Goal: Information Seeking & Learning: Compare options

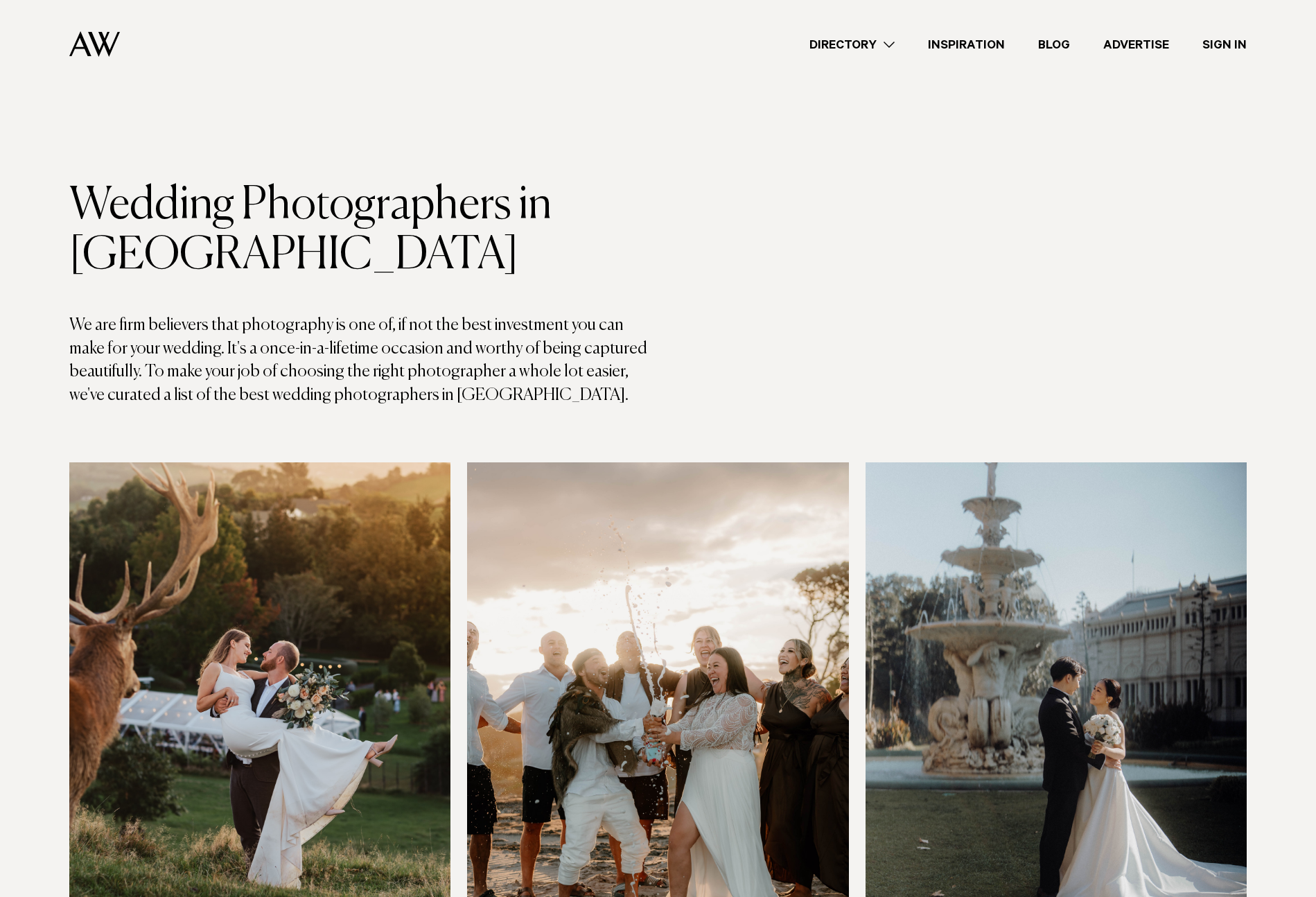
click at [877, 42] on link "Directory" at bounding box center [852, 45] width 119 height 19
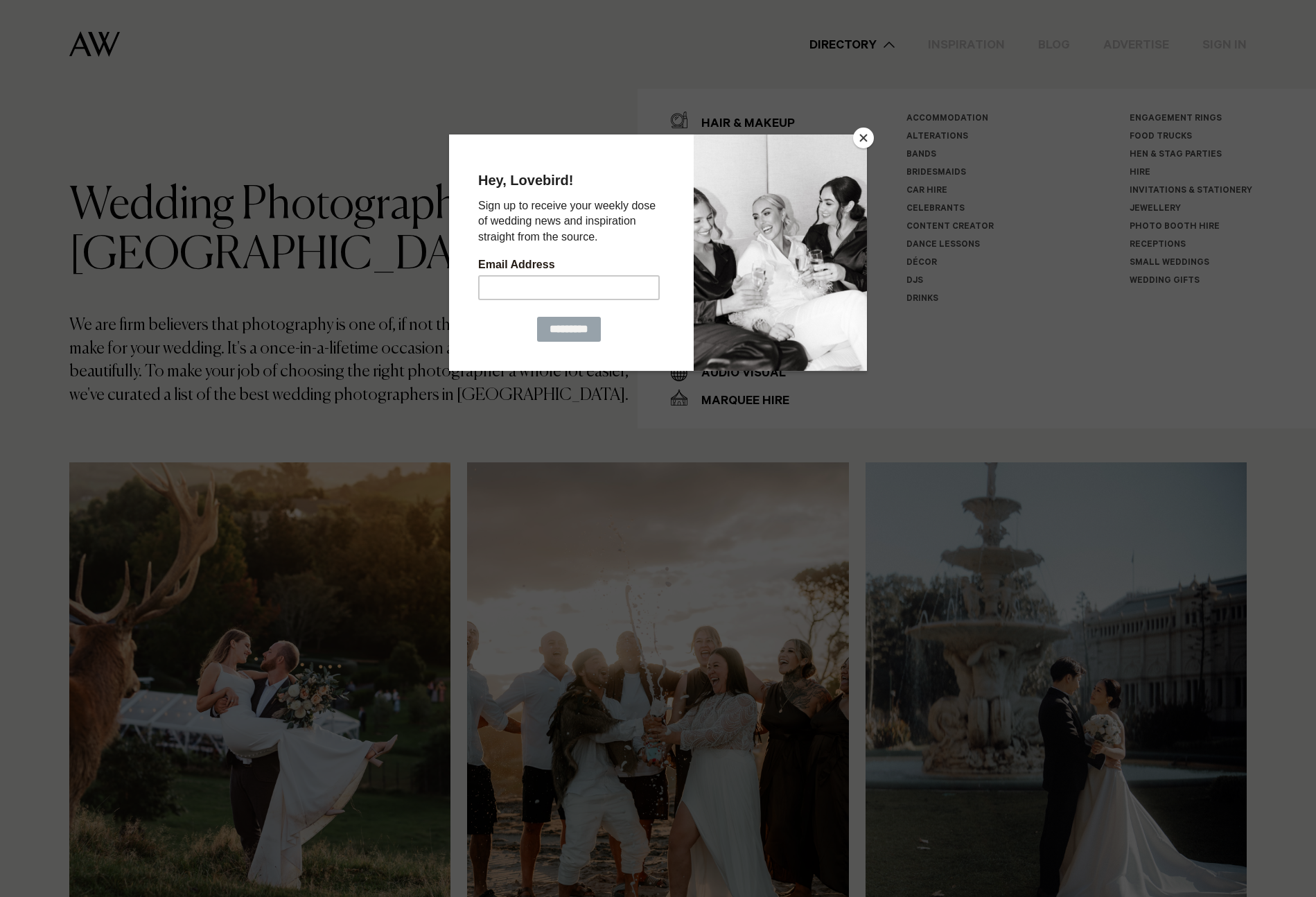
click at [864, 138] on button "Close" at bounding box center [863, 138] width 21 height 21
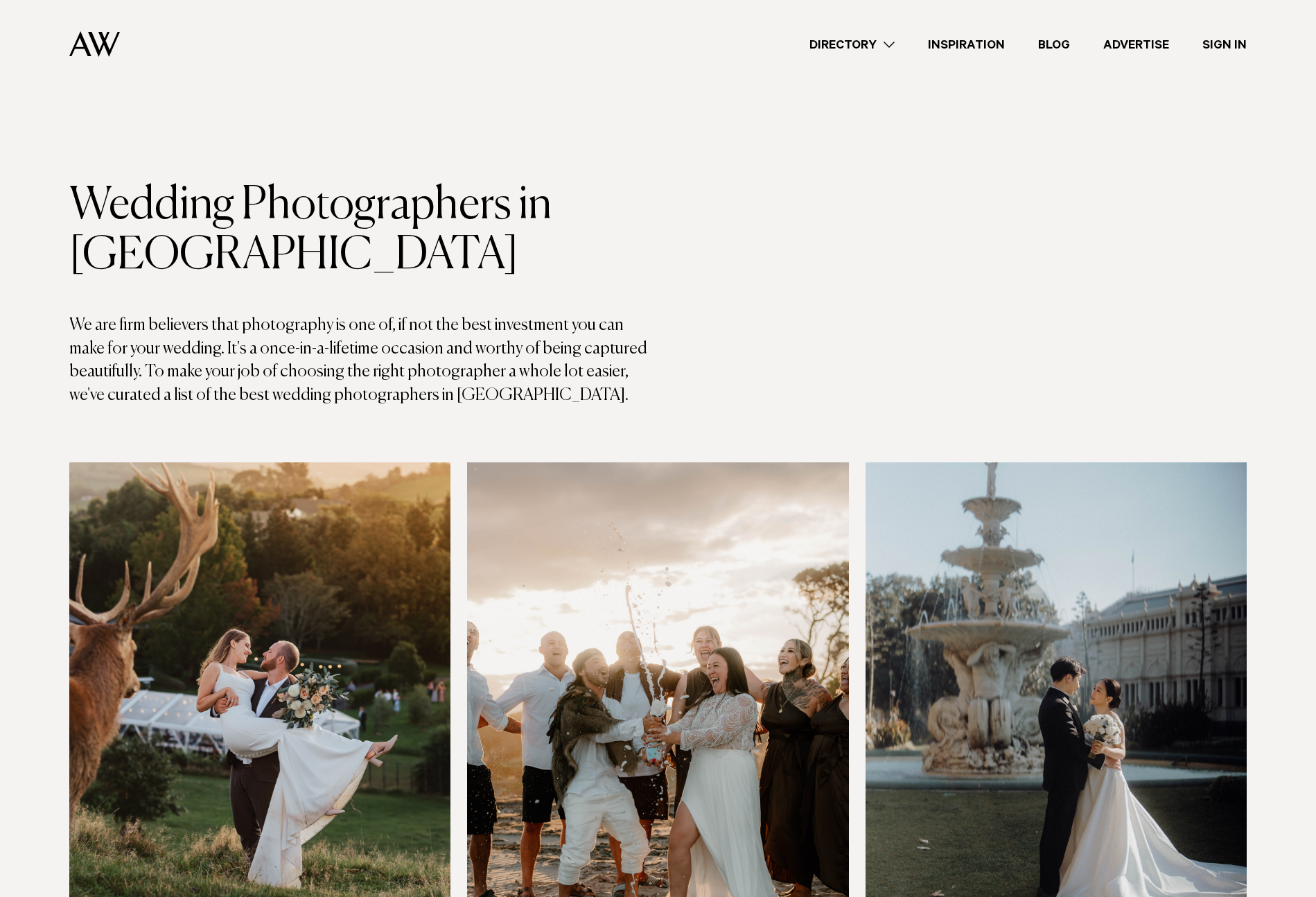
click at [871, 44] on link "Directory" at bounding box center [852, 45] width 119 height 19
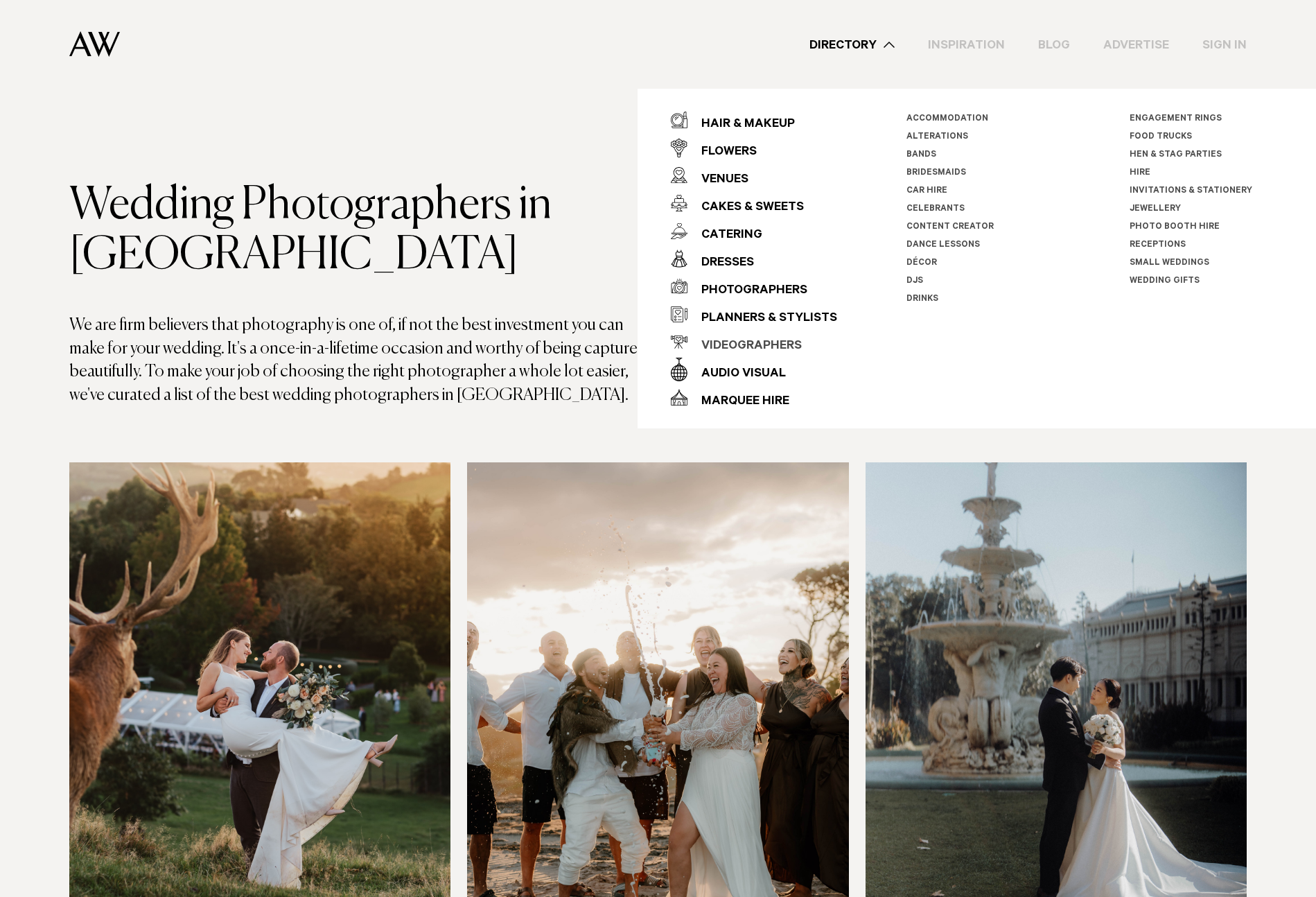
click at [779, 345] on div "Videographers" at bounding box center [744, 346] width 114 height 28
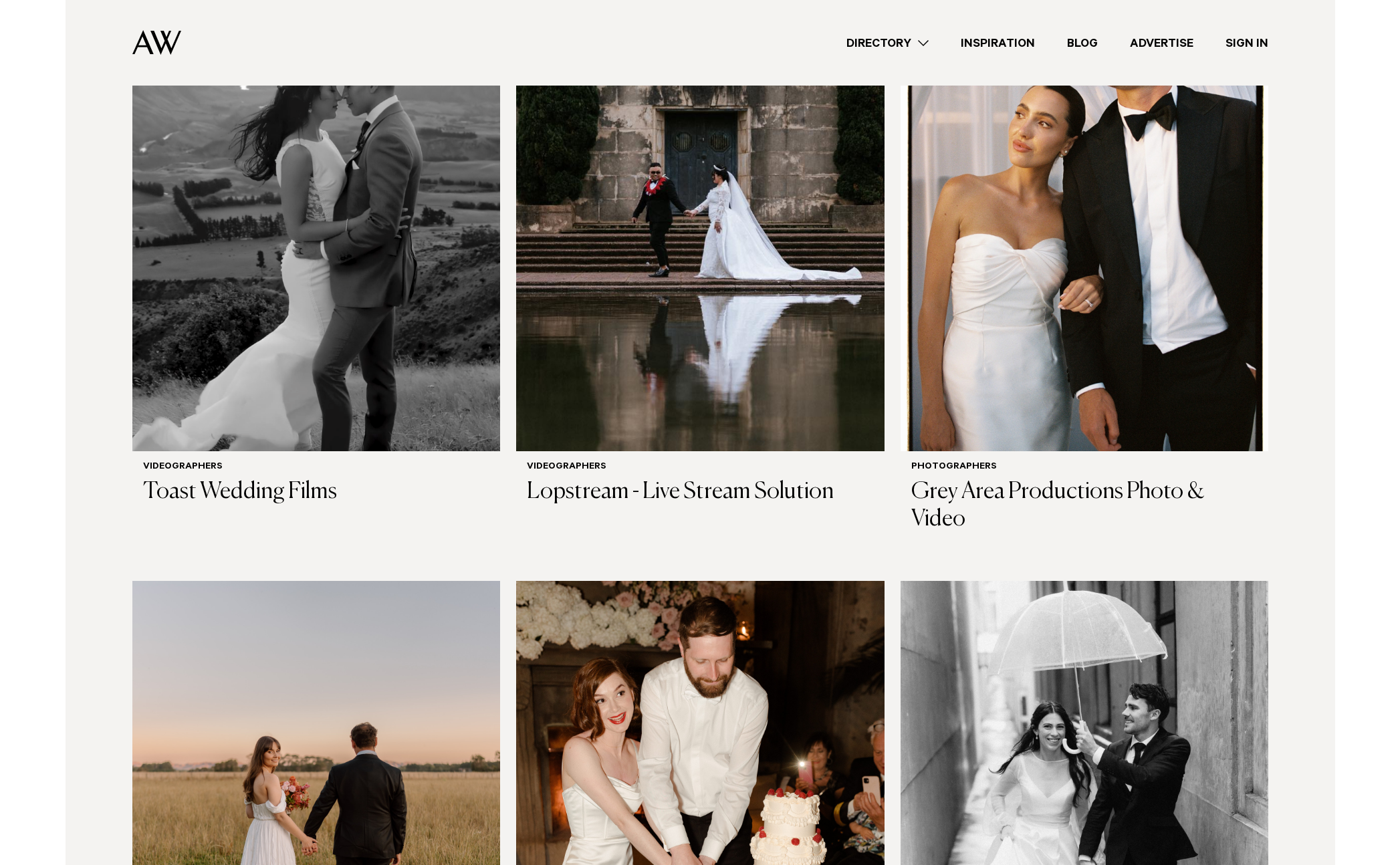
scroll to position [1692, 0]
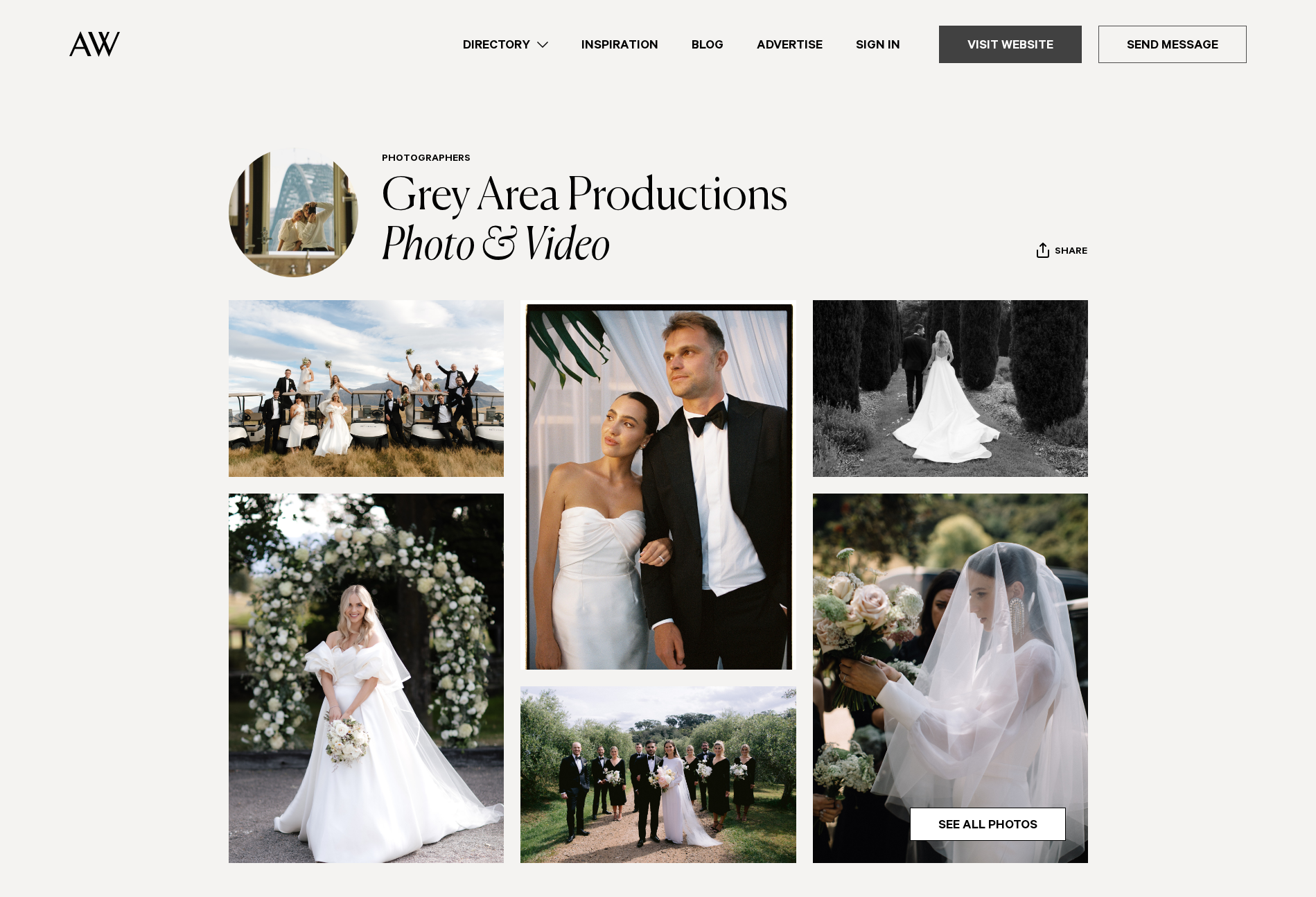
click at [1058, 50] on link "Visit Website" at bounding box center [1010, 44] width 143 height 37
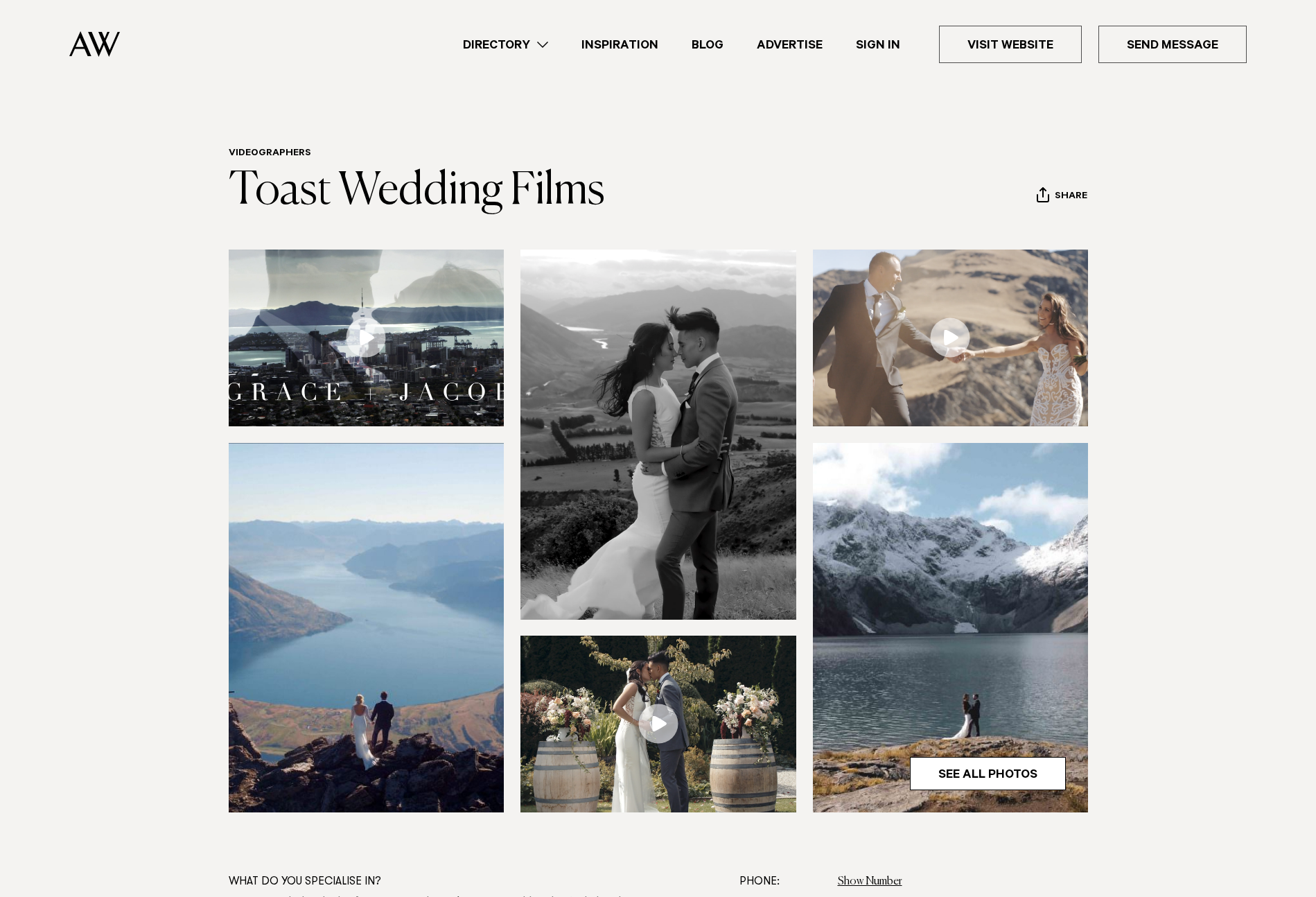
click at [959, 349] on link at bounding box center [951, 338] width 276 height 177
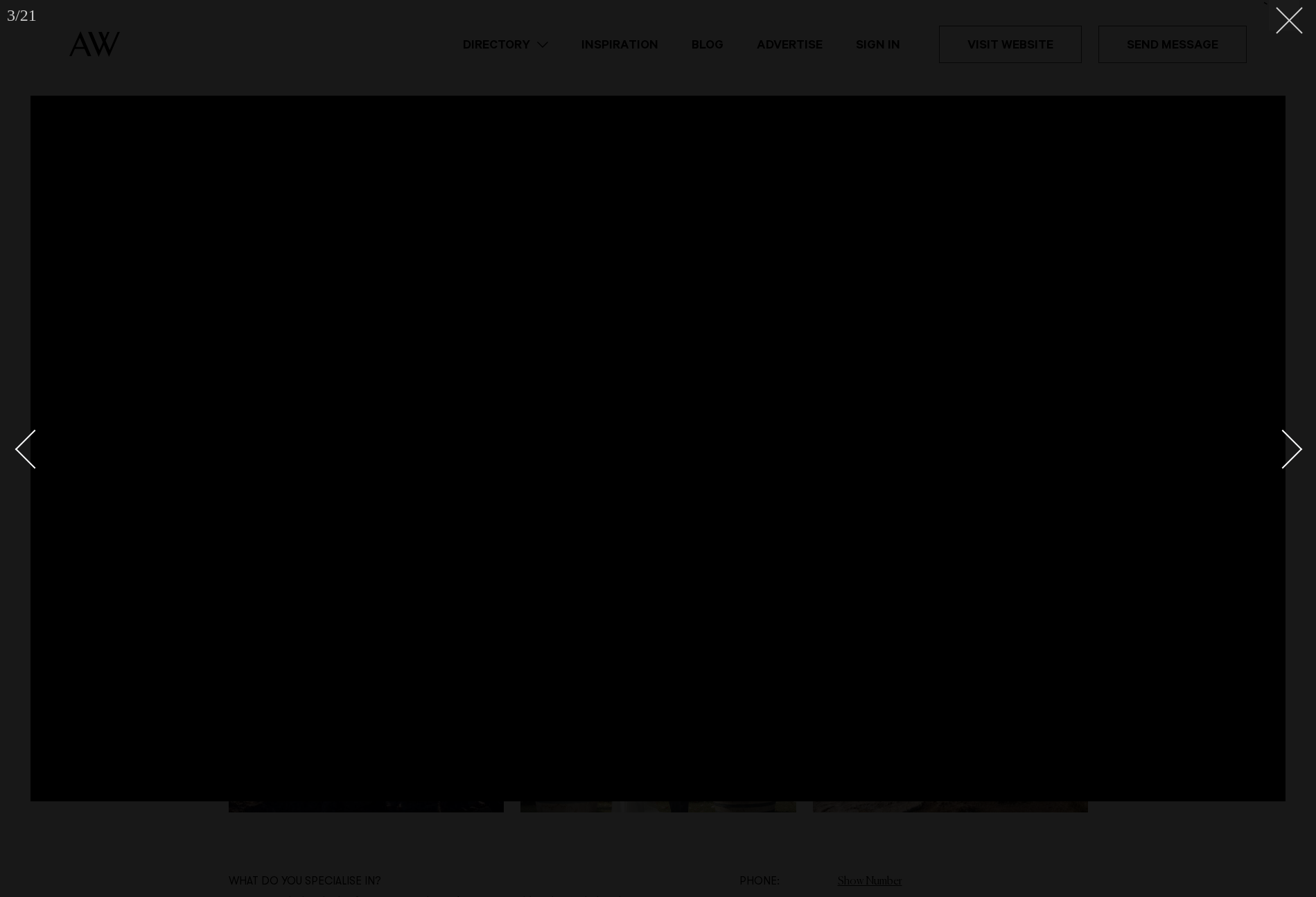
click at [1271, 26] on button at bounding box center [1284, 15] width 30 height 30
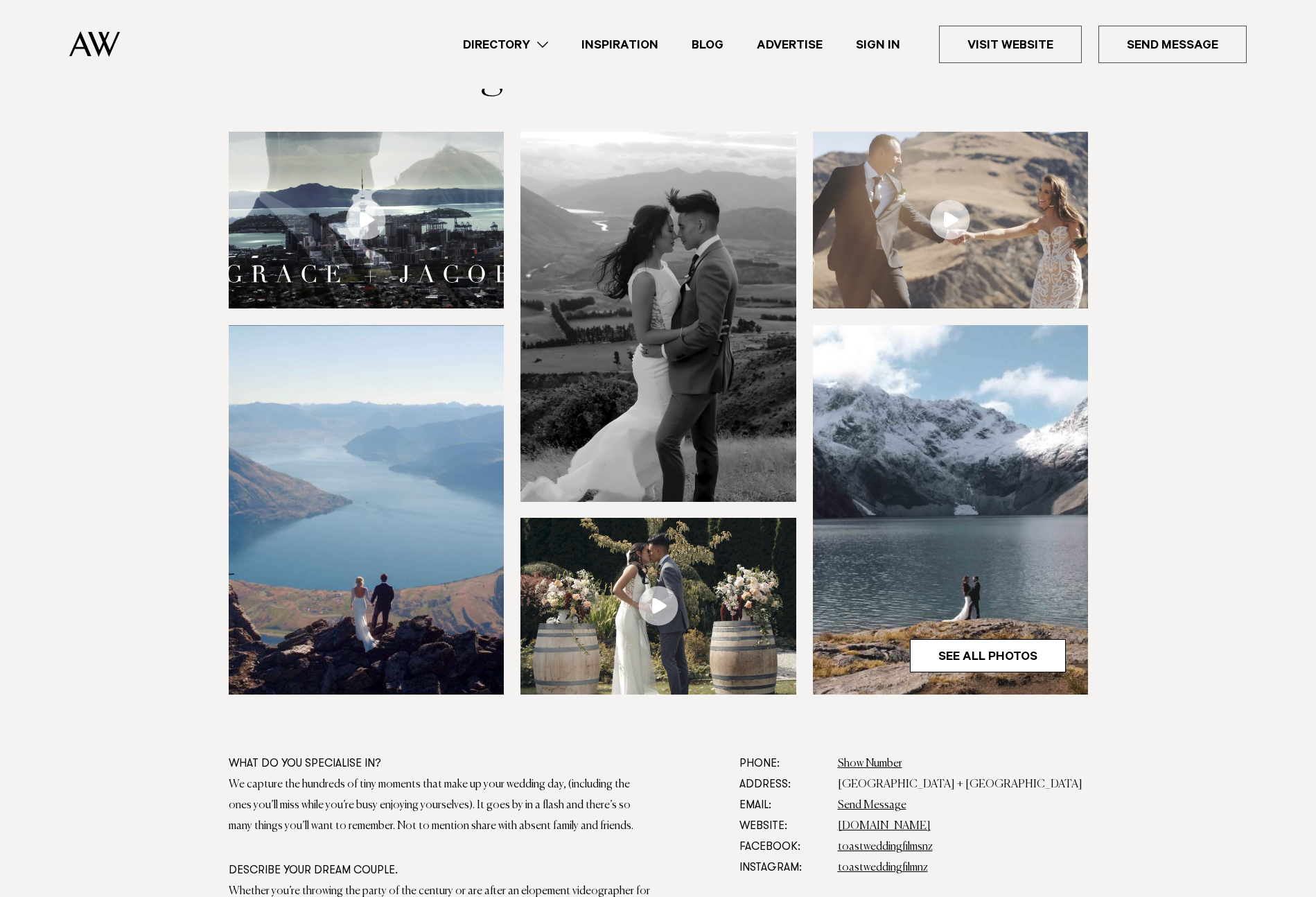
scroll to position [127, 0]
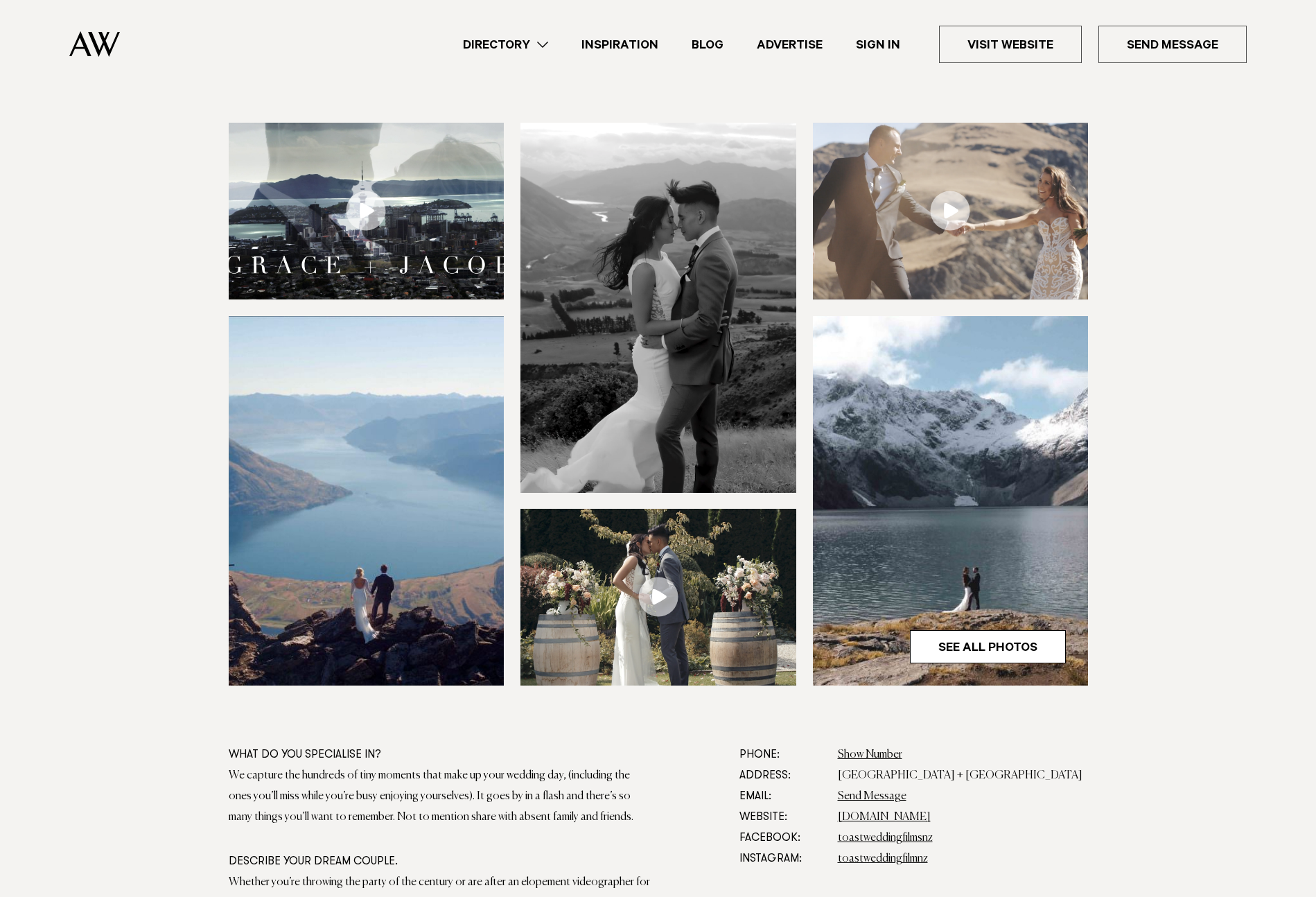
click at [661, 612] on link at bounding box center [658, 597] width 276 height 177
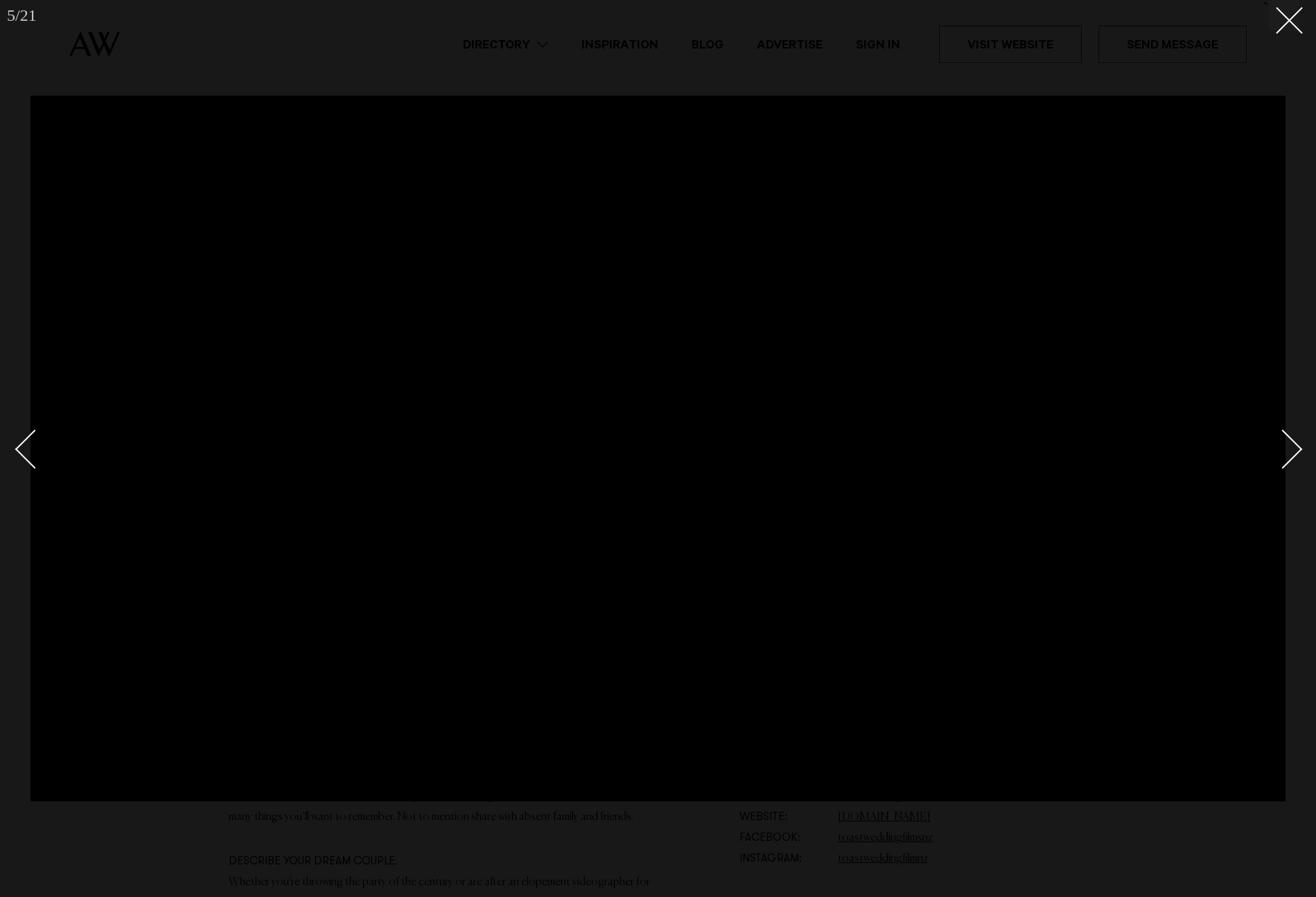
click at [1309, 16] on div at bounding box center [658, 448] width 1316 height 897
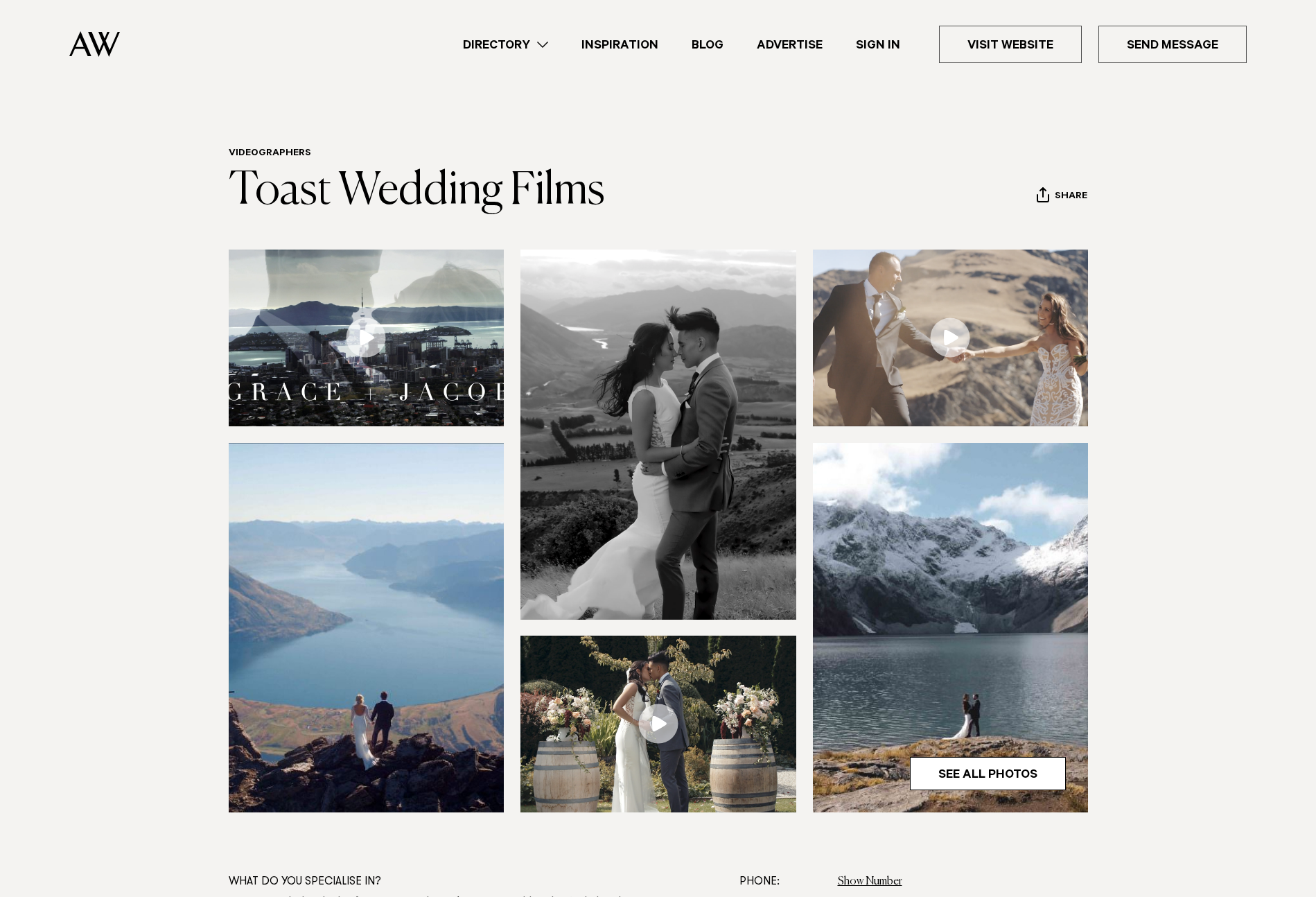
click at [547, 47] on link "Directory" at bounding box center [506, 45] width 119 height 19
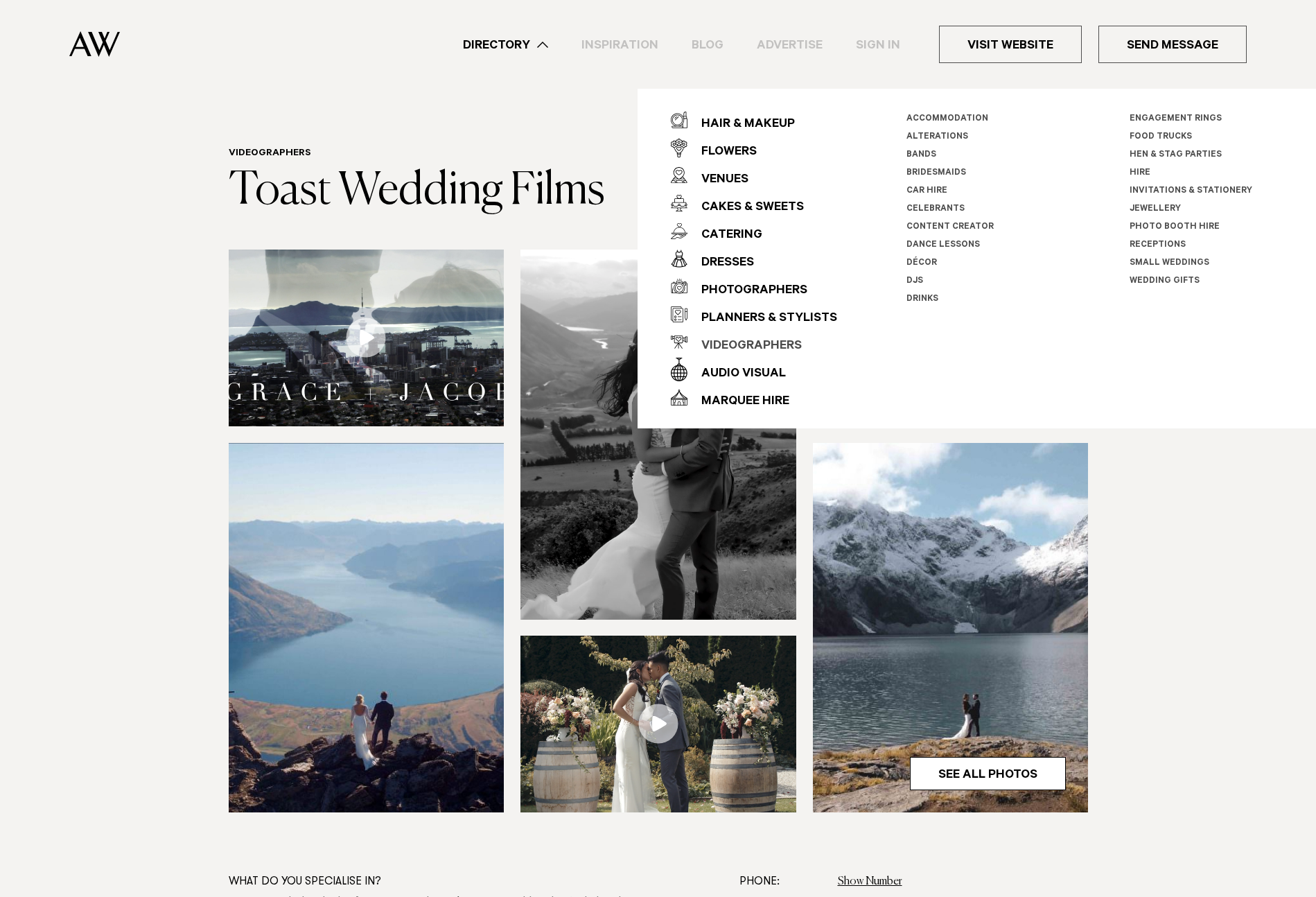
click at [749, 342] on div "Videographers" at bounding box center [744, 346] width 114 height 28
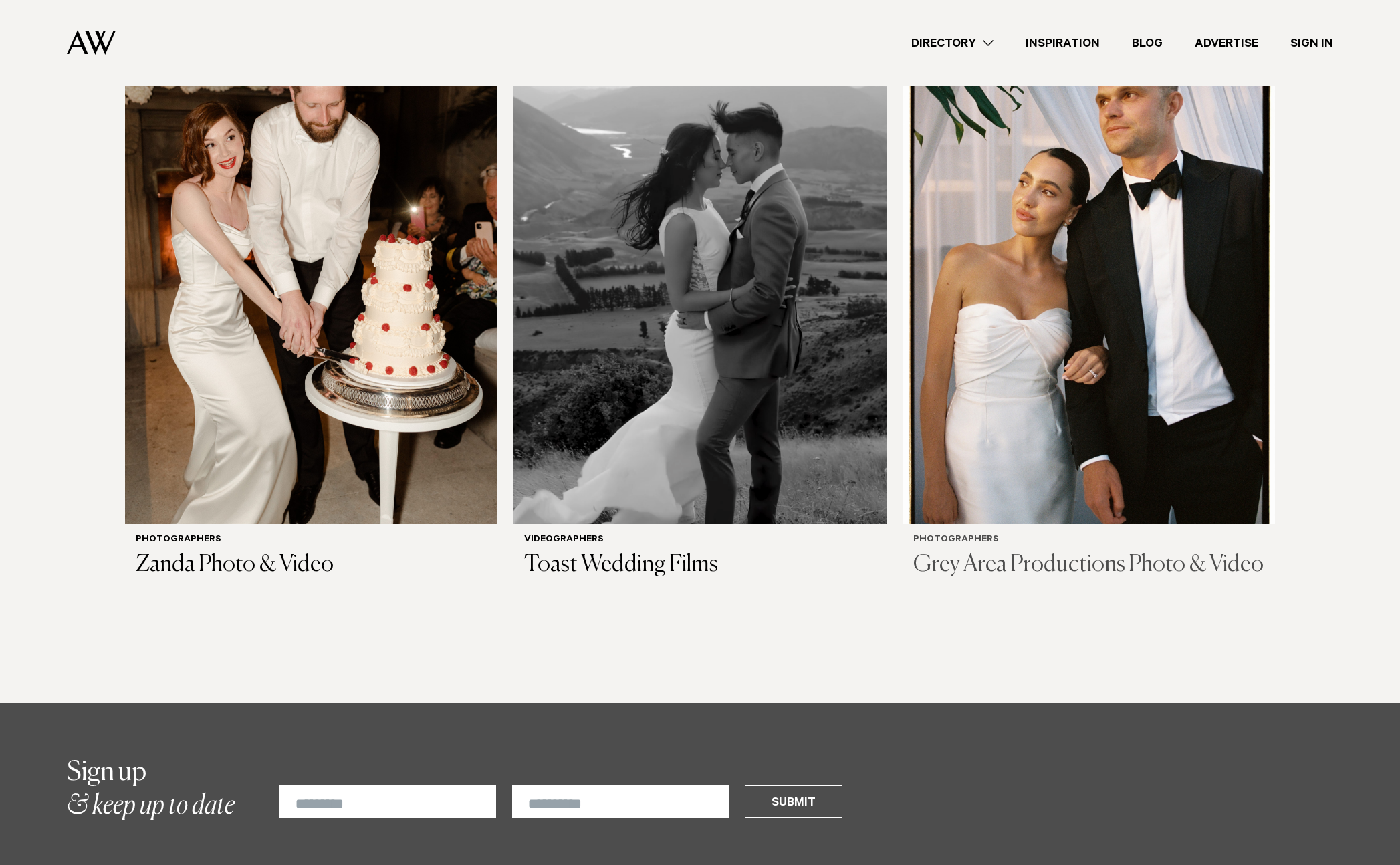
scroll to position [2856, 0]
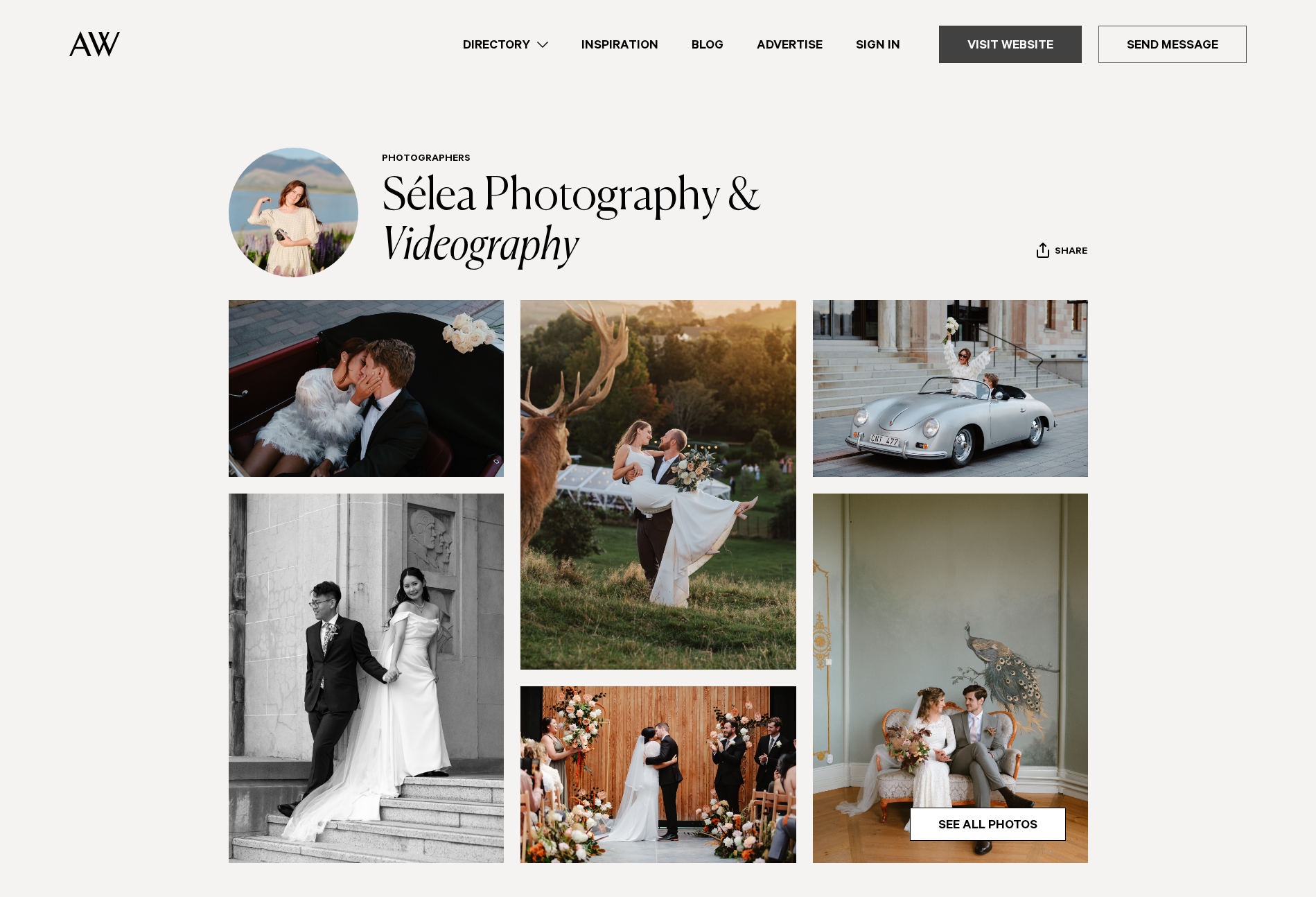
click at [1024, 51] on link "Visit Website" at bounding box center [1010, 44] width 143 height 37
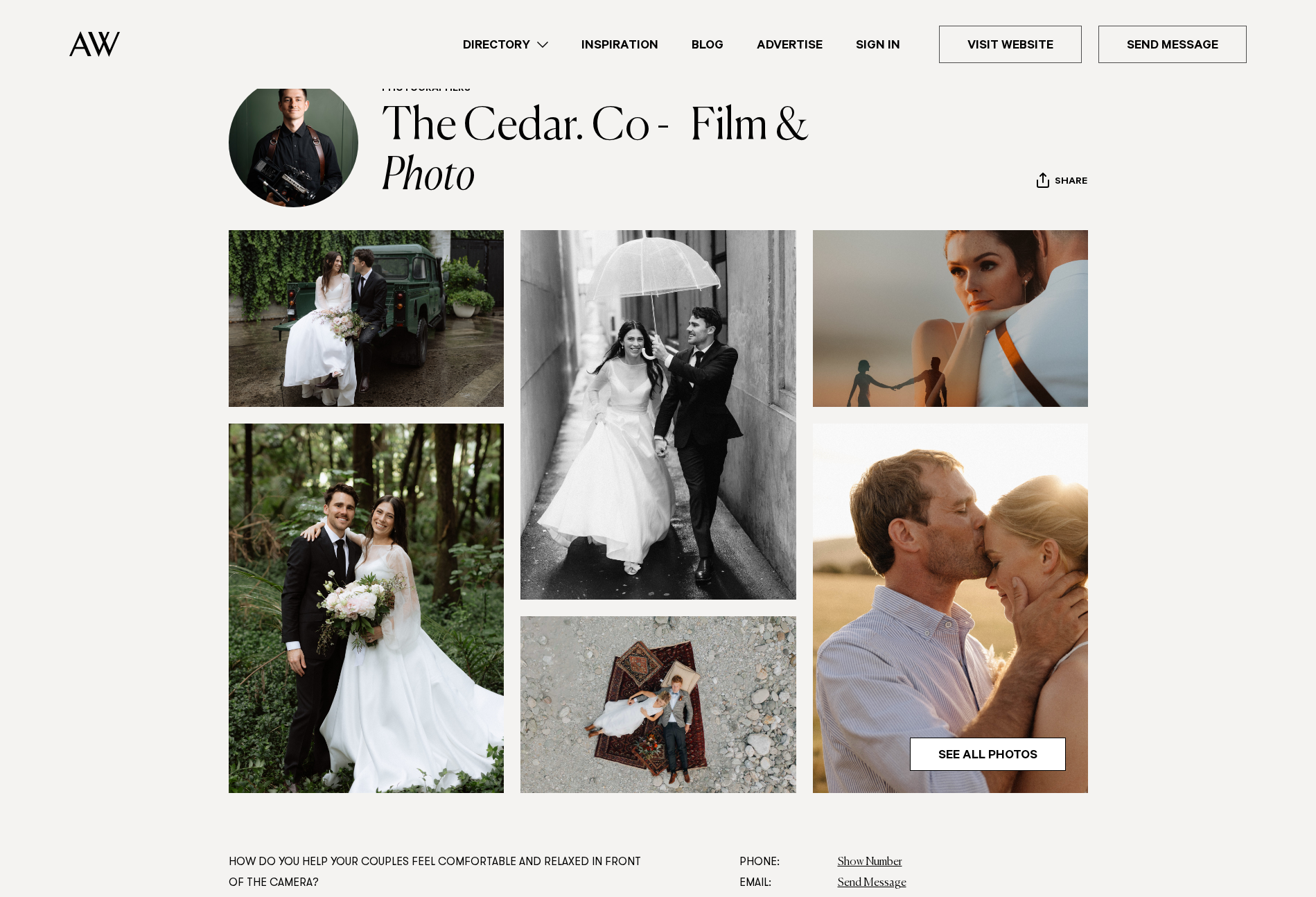
scroll to position [70, 0]
click at [326, 549] on img at bounding box center [367, 607] width 276 height 369
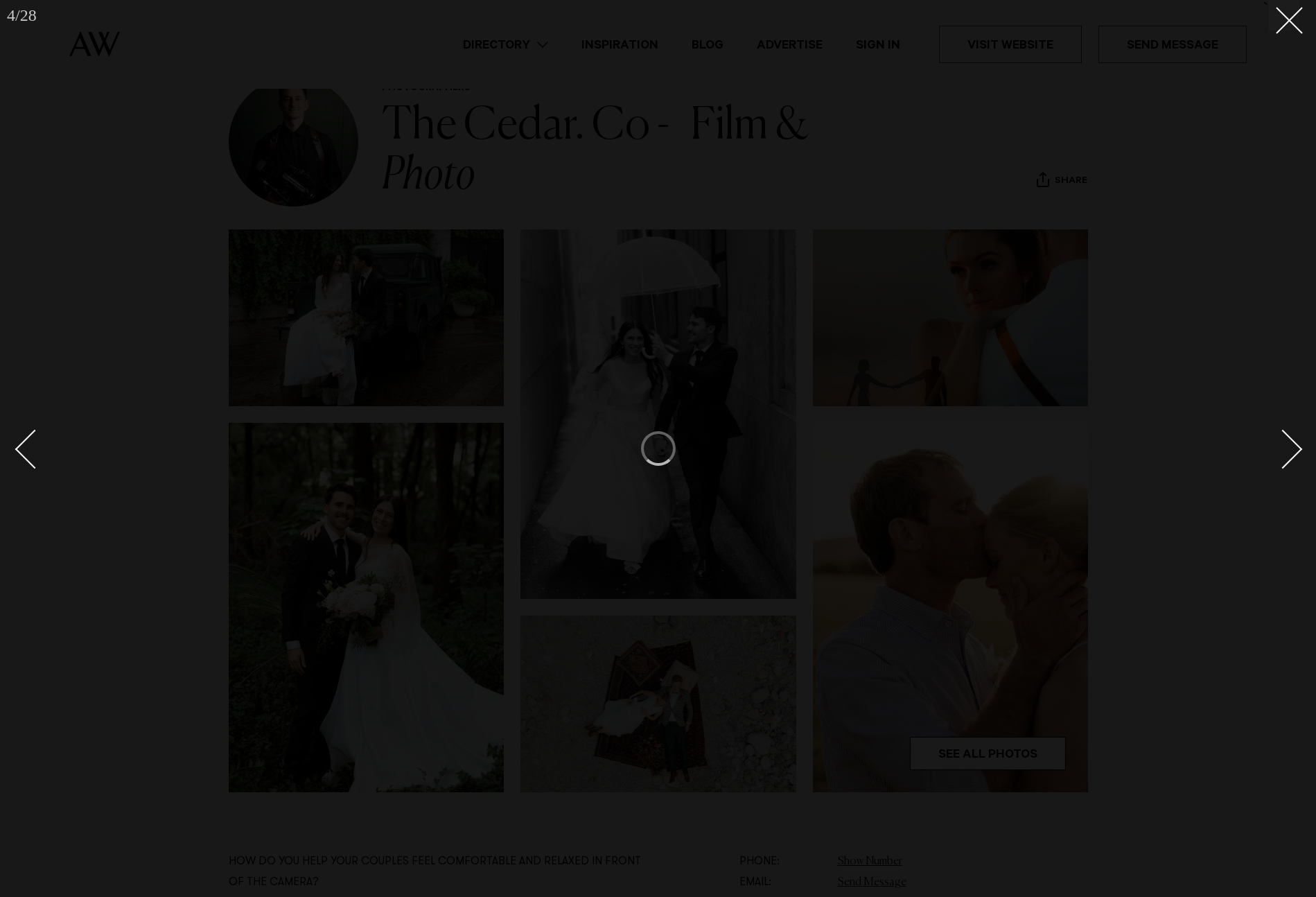
click at [1241, 401] on div at bounding box center [658, 448] width 1316 height 897
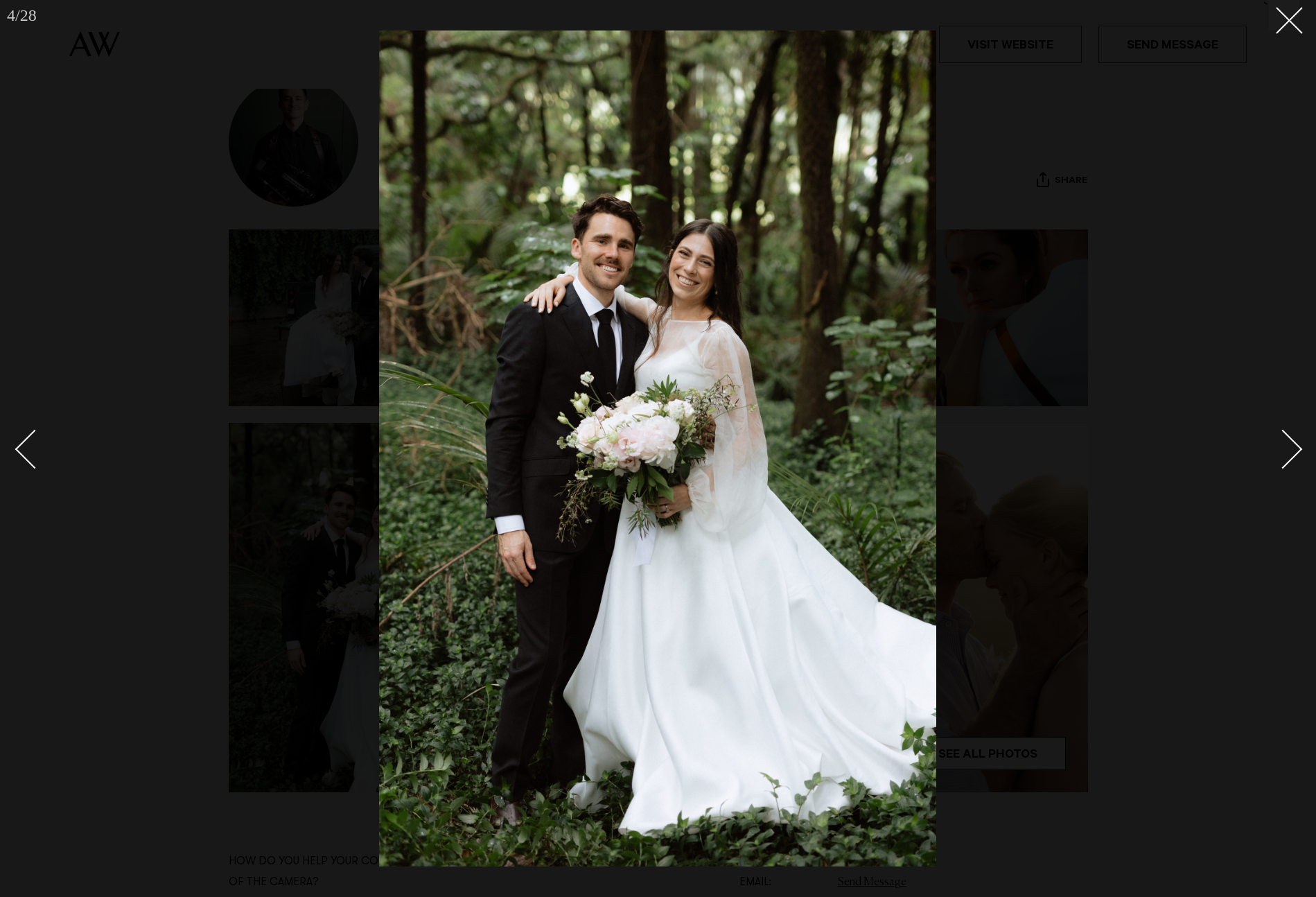
click at [1291, 41] on div at bounding box center [658, 448] width 1316 height 897
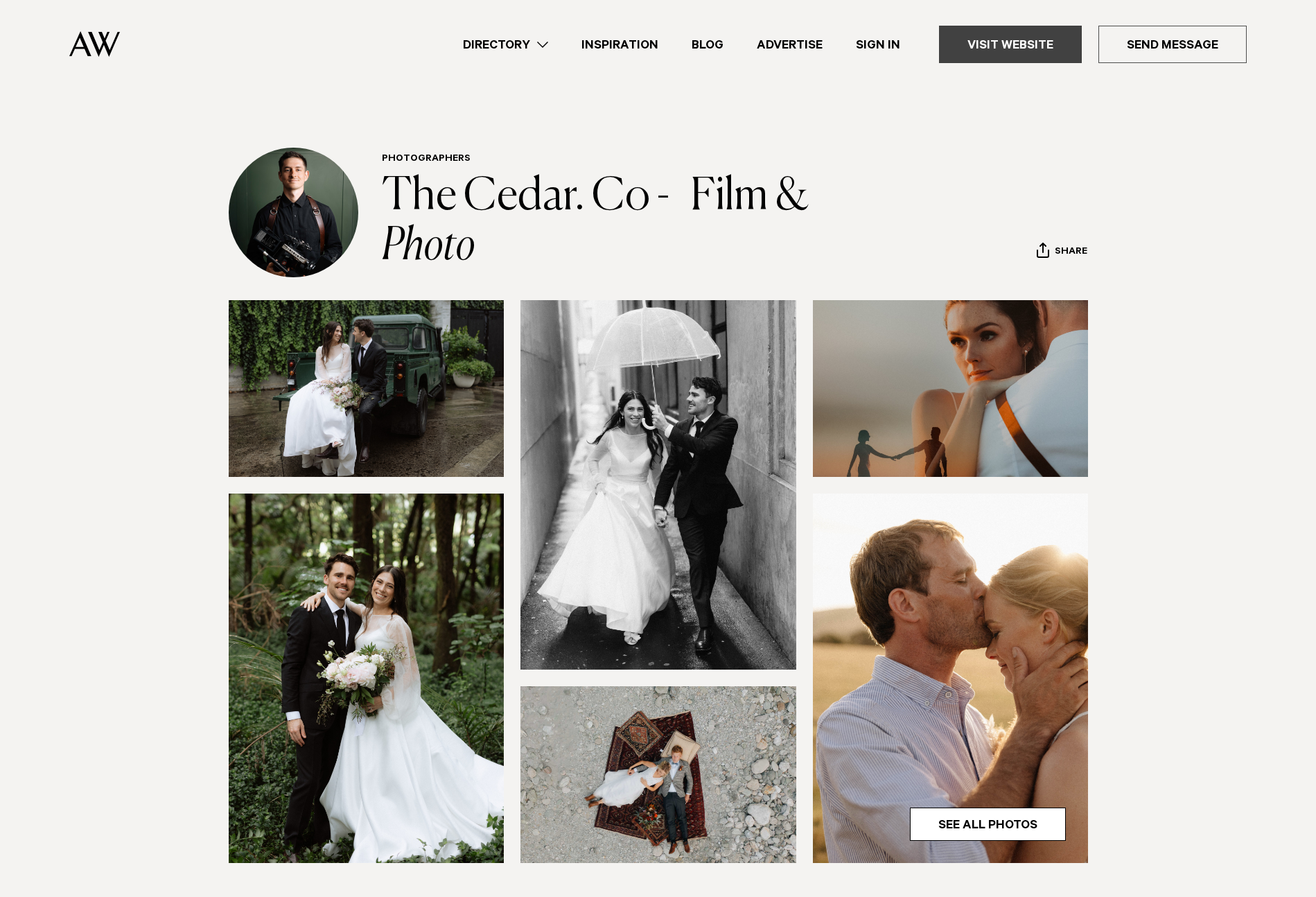
click at [977, 36] on link "Visit Website" at bounding box center [1010, 44] width 143 height 37
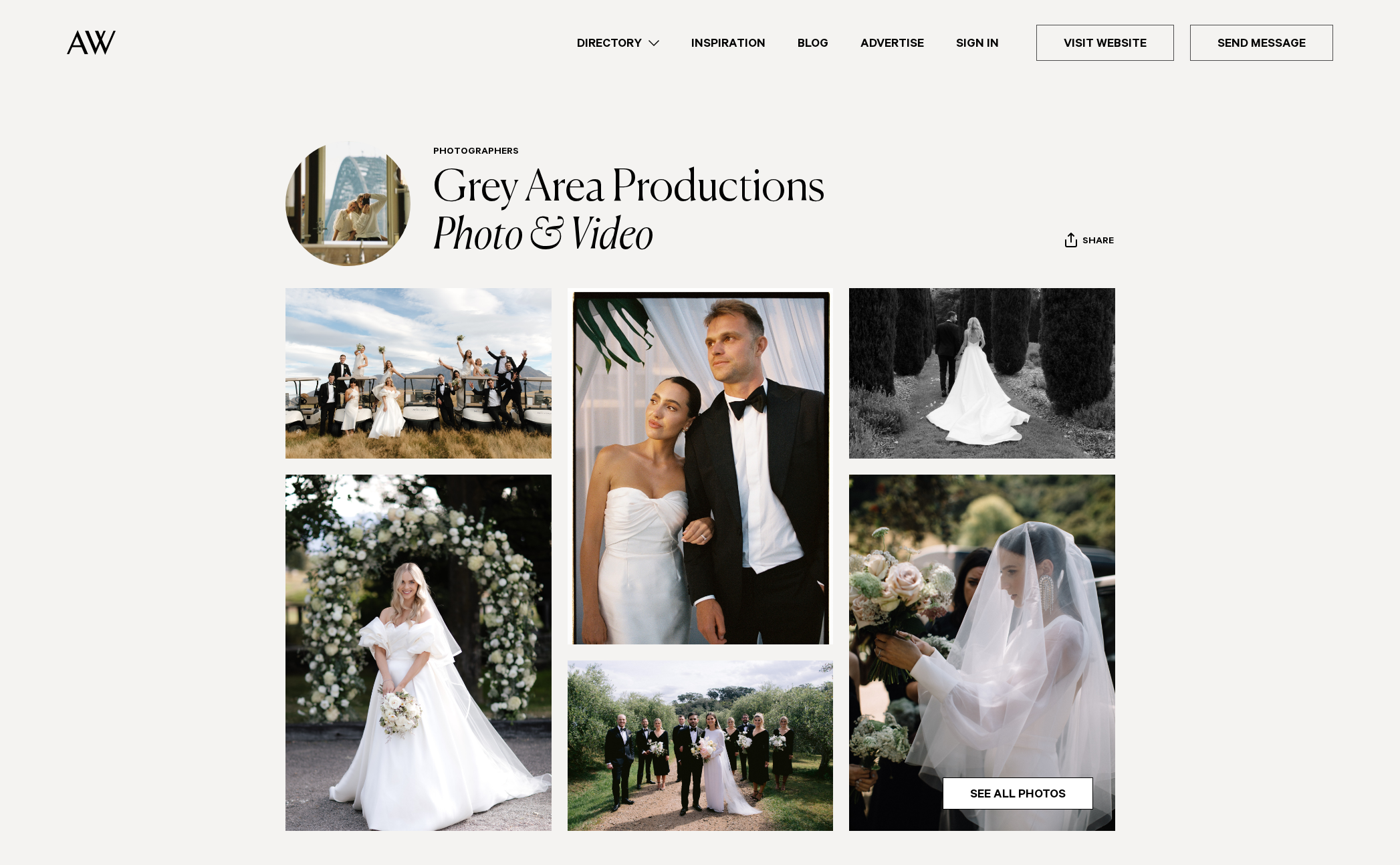
scroll to position [4, 0]
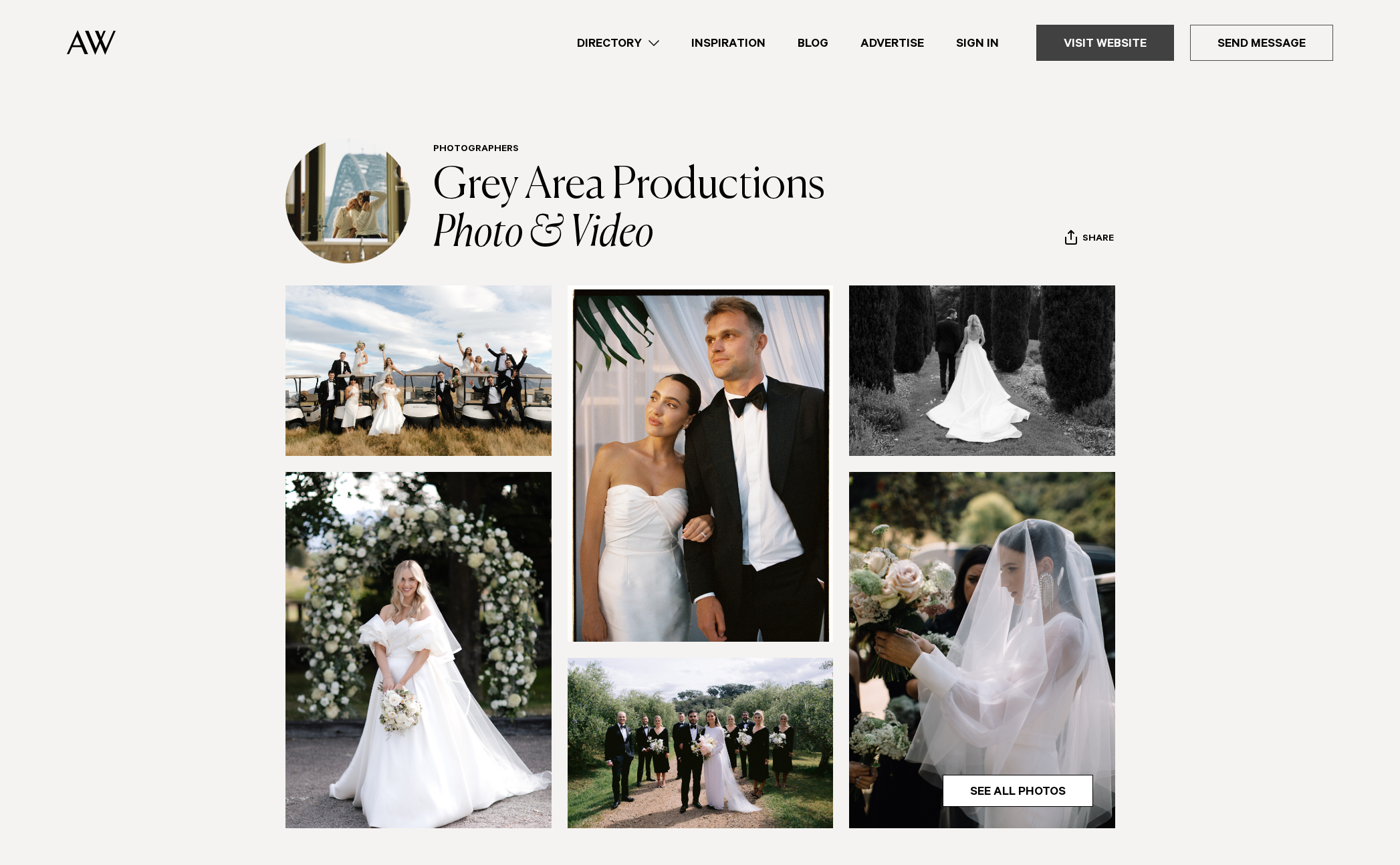
click at [1105, 50] on link "Visit Website" at bounding box center [1105, 42] width 138 height 36
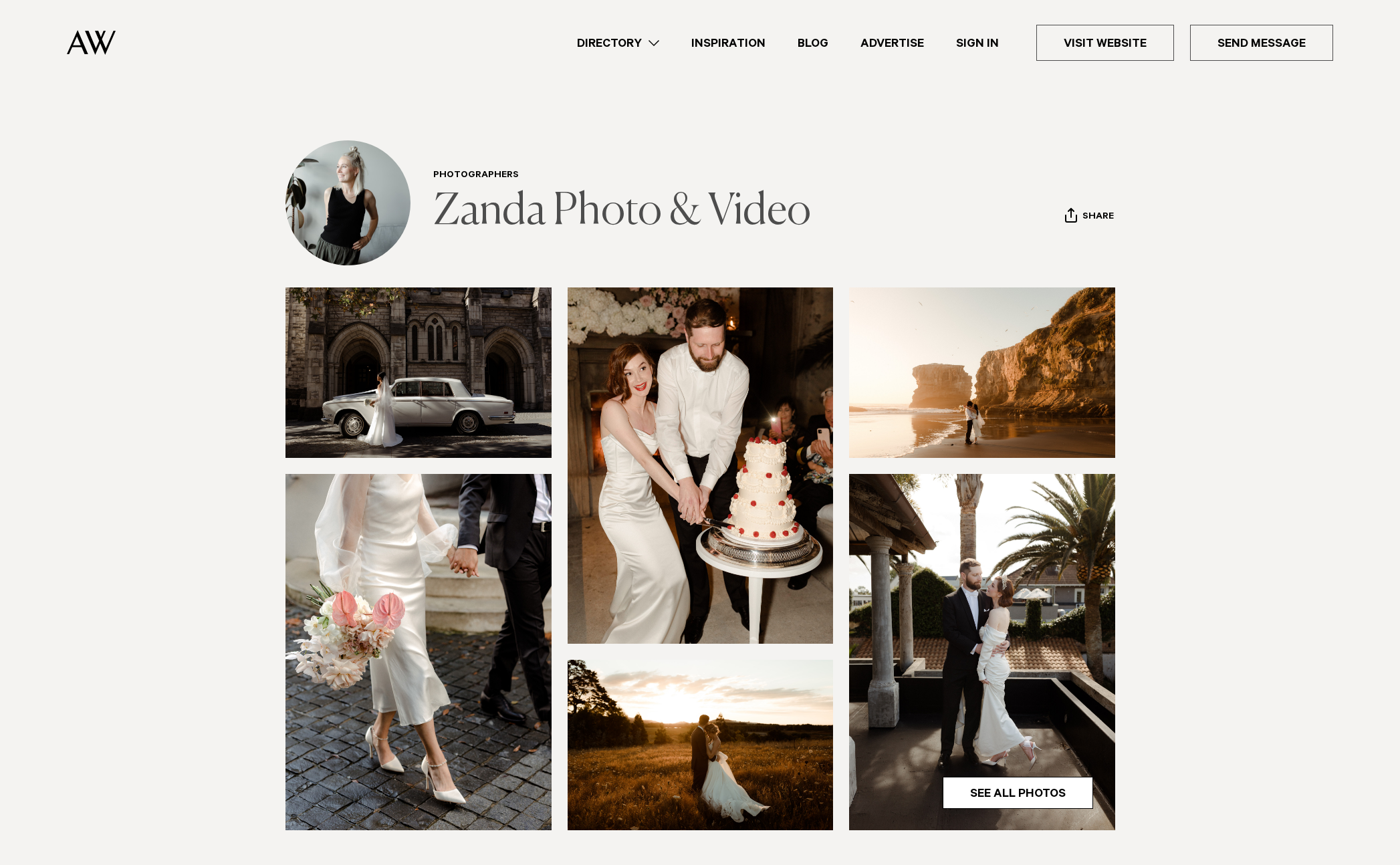
scroll to position [2, 0]
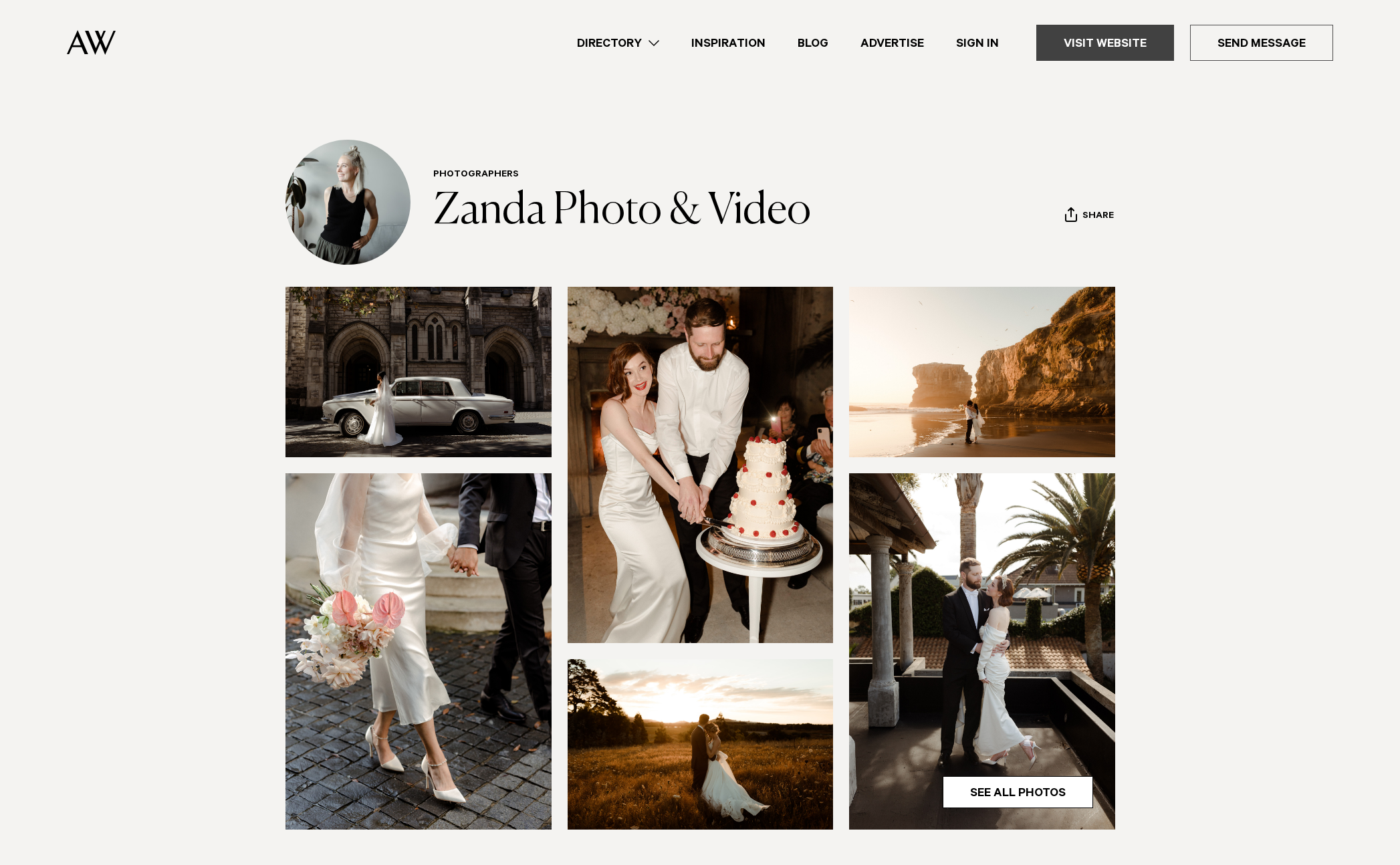
click at [1094, 56] on link "Visit Website" at bounding box center [1105, 42] width 138 height 36
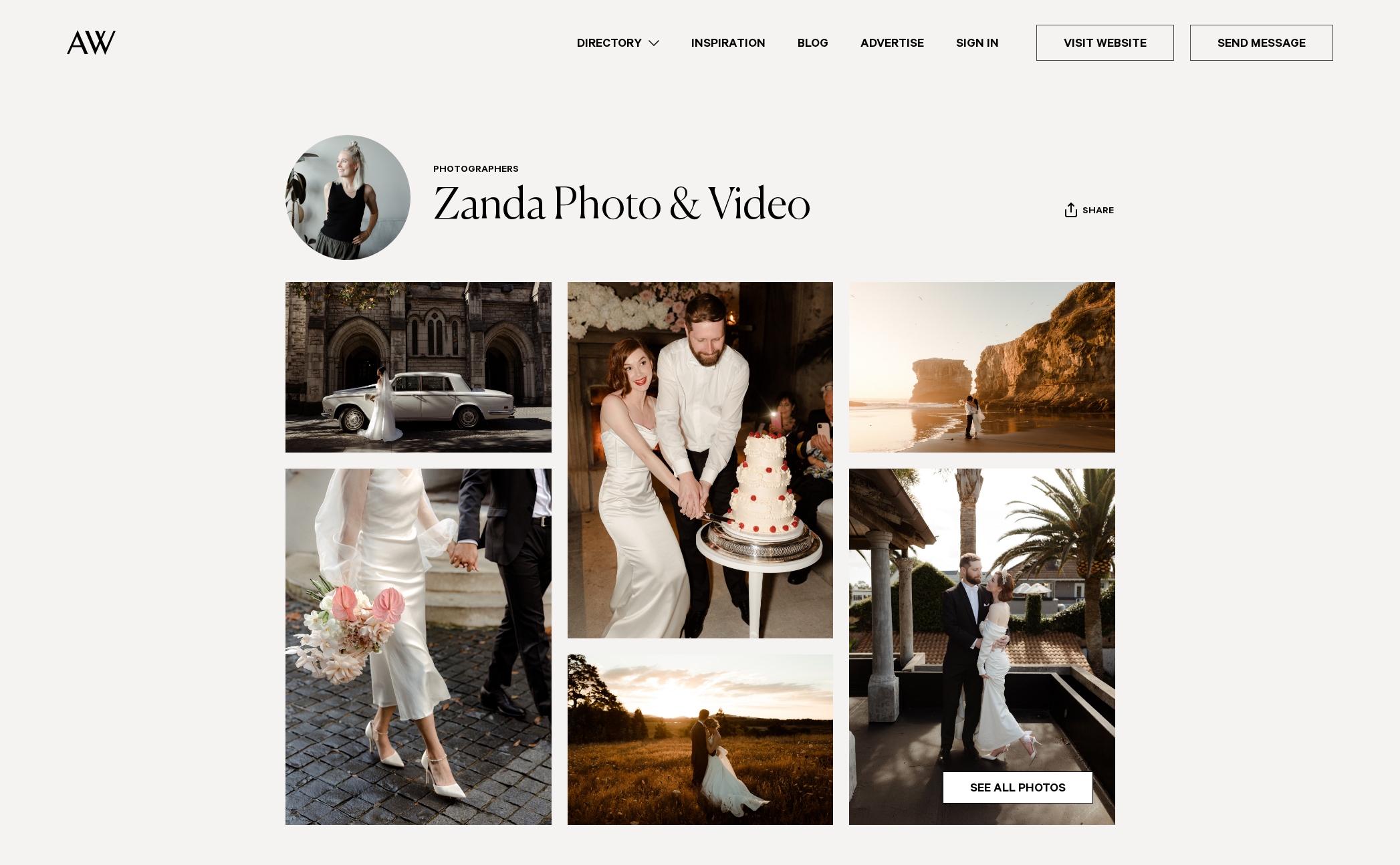
scroll to position [0, 0]
